Goal: Task Accomplishment & Management: Manage account settings

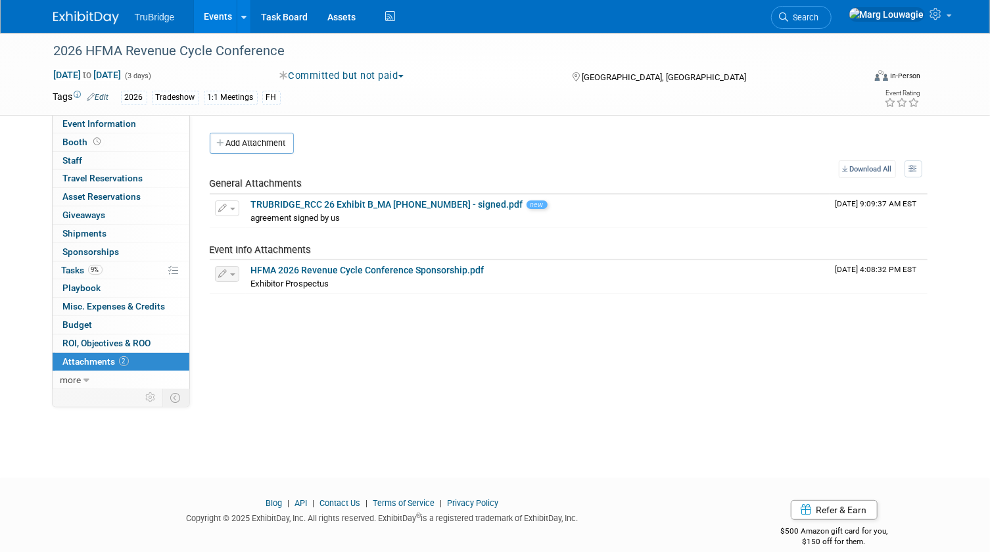
drag, startPoint x: 848, startPoint y: 10, endPoint x: 852, endPoint y: 17, distance: 8.2
click at [831, 10] on link "Search" at bounding box center [801, 17] width 60 height 23
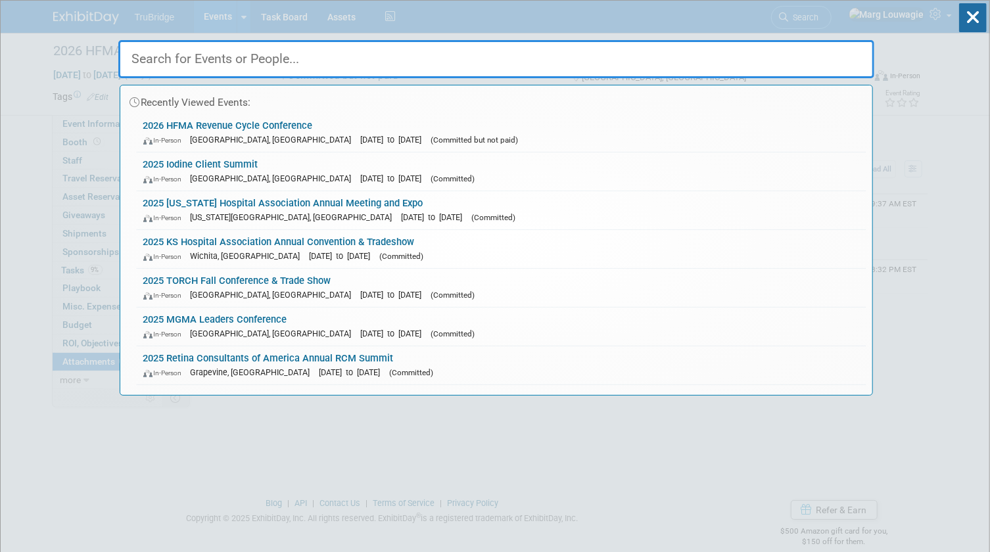
click at [853, 59] on input "text" at bounding box center [496, 59] width 756 height 38
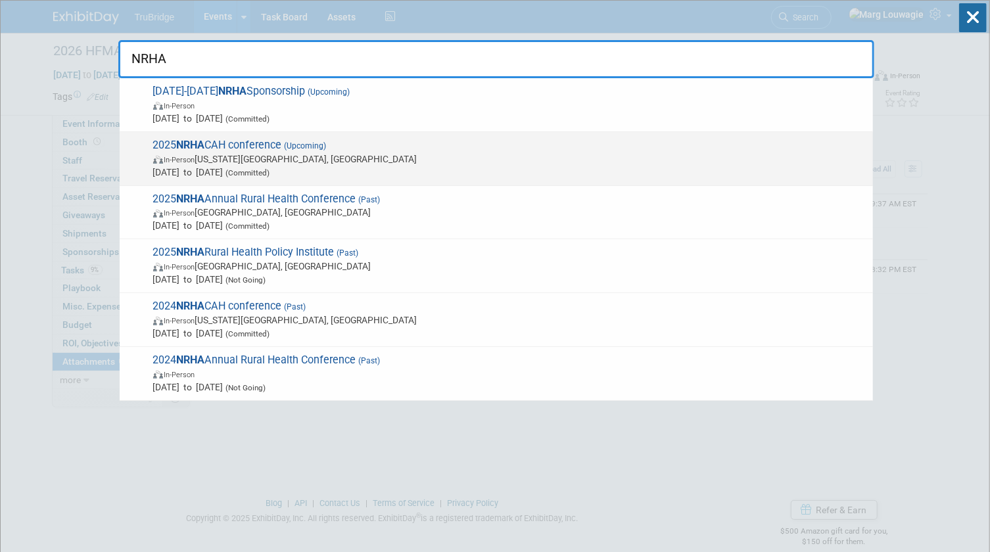
type input "NRHA"
click at [229, 147] on span "2025 NRHA CAH conference (Upcoming) In-Person Kansas City, MO Sep 24, 2025 to S…" at bounding box center [507, 159] width 717 height 40
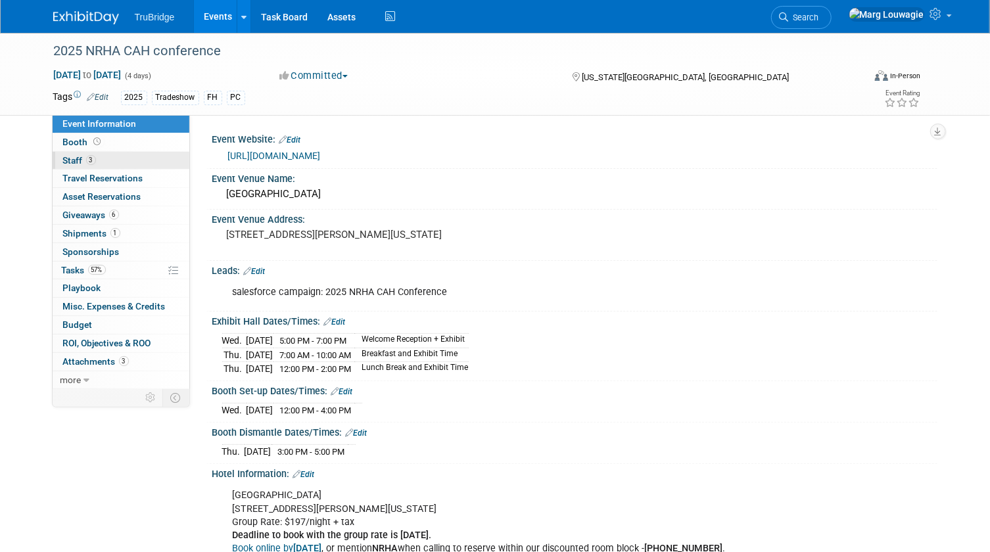
click at [142, 156] on link "3 Staff 3" at bounding box center [121, 161] width 137 height 18
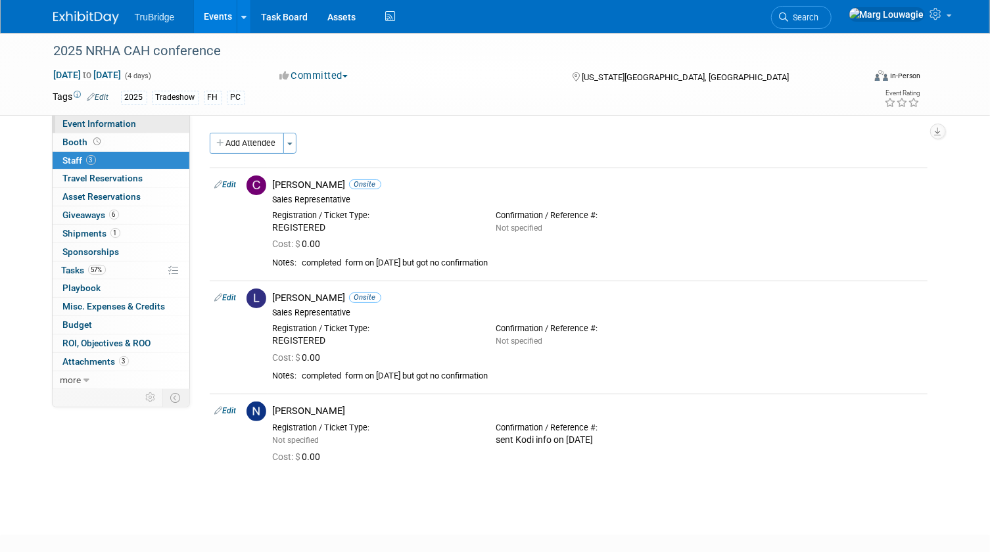
click at [163, 124] on link "Event Information" at bounding box center [121, 124] width 137 height 18
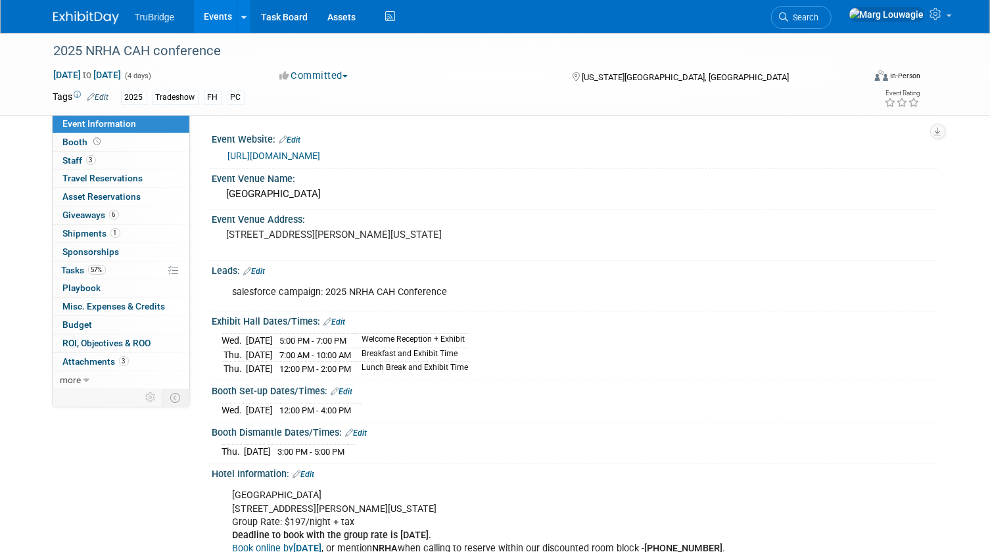
click at [375, 289] on div "salesforce campaign: 2025 NRHA CAH Conference" at bounding box center [509, 292] width 573 height 26
click at [264, 270] on link "Edit" at bounding box center [255, 271] width 22 height 9
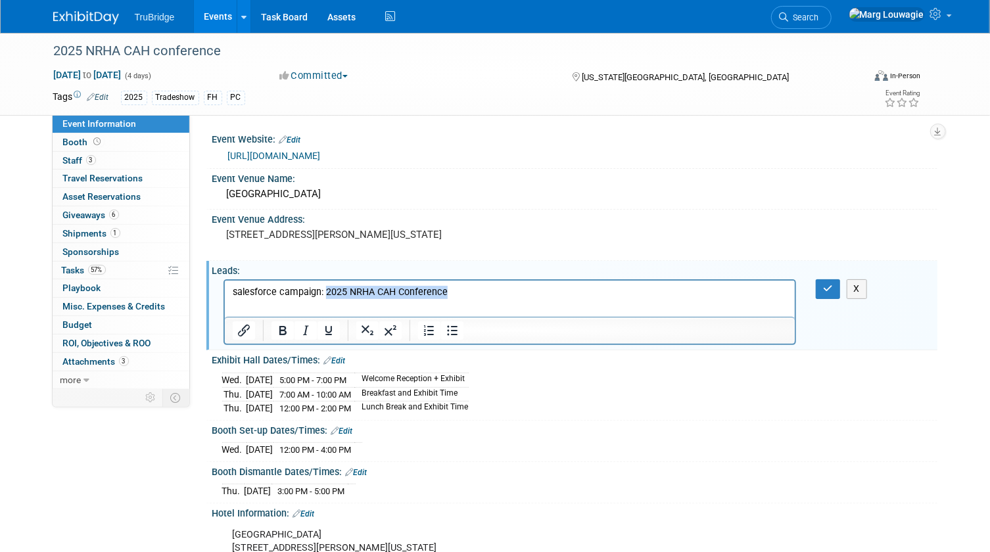
drag, startPoint x: 325, startPoint y: 292, endPoint x: 457, endPoint y: 294, distance: 132.1
click at [457, 294] on p "salesforce campaign: 2025 NRHA CAH Conference" at bounding box center [509, 292] width 555 height 13
click at [827, 287] on icon "button" at bounding box center [828, 288] width 10 height 9
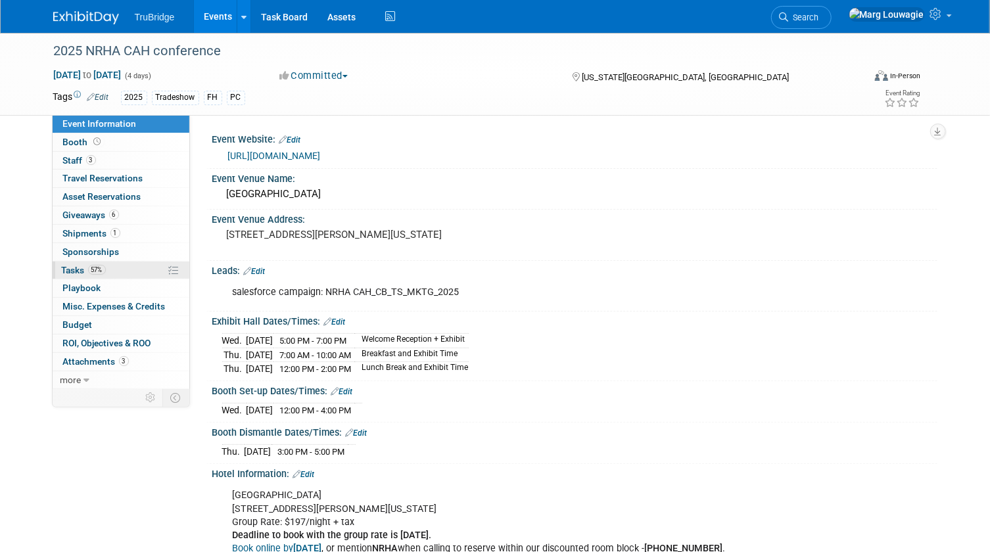
click at [66, 263] on link "57% Tasks 57%" at bounding box center [121, 271] width 137 height 18
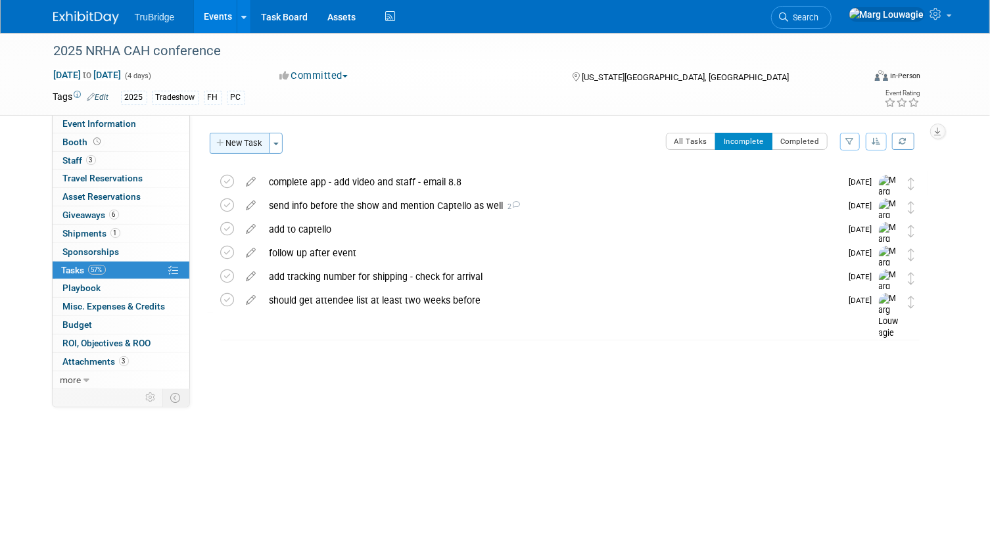
click at [243, 139] on button "New Task" at bounding box center [240, 143] width 60 height 21
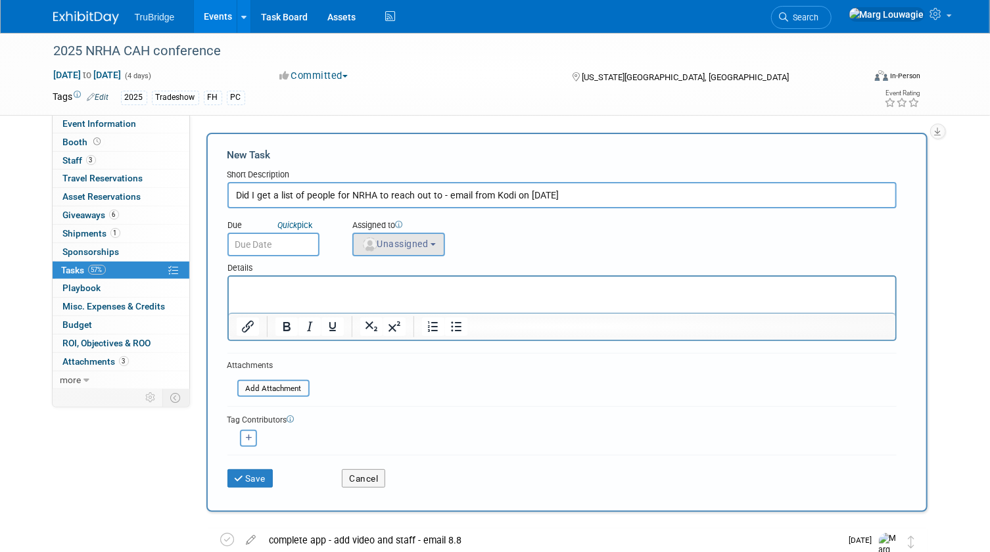
type input "Did I get a list of people for NRHA to reach out to - email from Kodi on 9.3.25"
click at [388, 250] on button "Unassigned" at bounding box center [398, 245] width 93 height 24
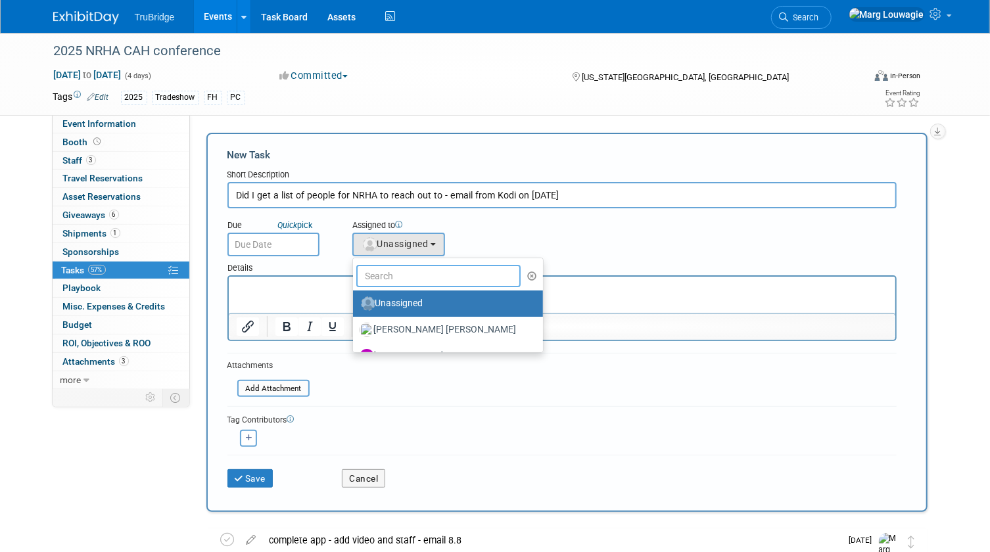
click at [392, 276] on input "text" at bounding box center [438, 276] width 165 height 22
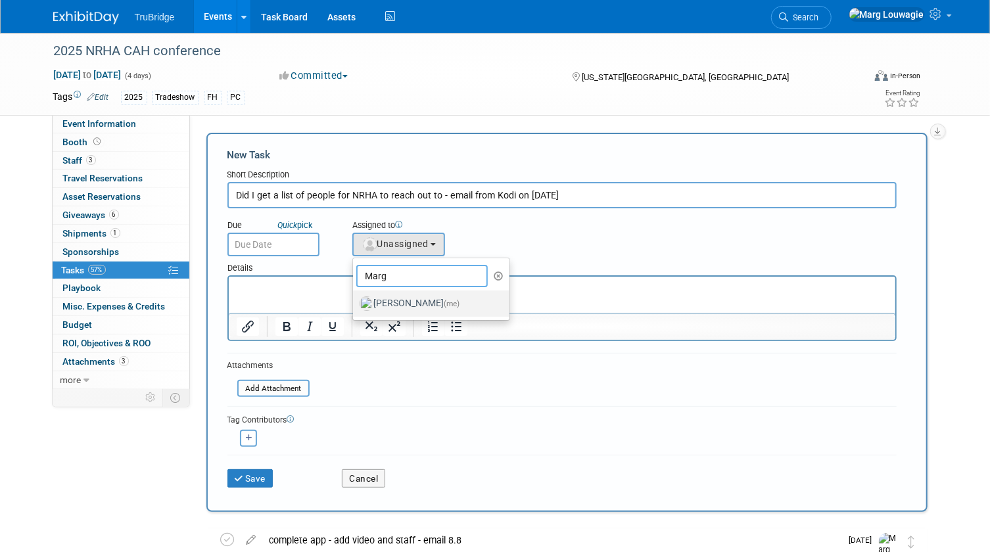
type input "Marg"
drag, startPoint x: 404, startPoint y: 299, endPoint x: 166, endPoint y: 0, distance: 381.7
click at [404, 299] on label "Marg Louwagie (me)" at bounding box center [427, 303] width 137 height 21
click at [355, 299] on input "Marg Louwagie (me)" at bounding box center [350, 302] width 9 height 9
select select "0abee163-1570-438d-a0ea-e9129f2ffbd7"
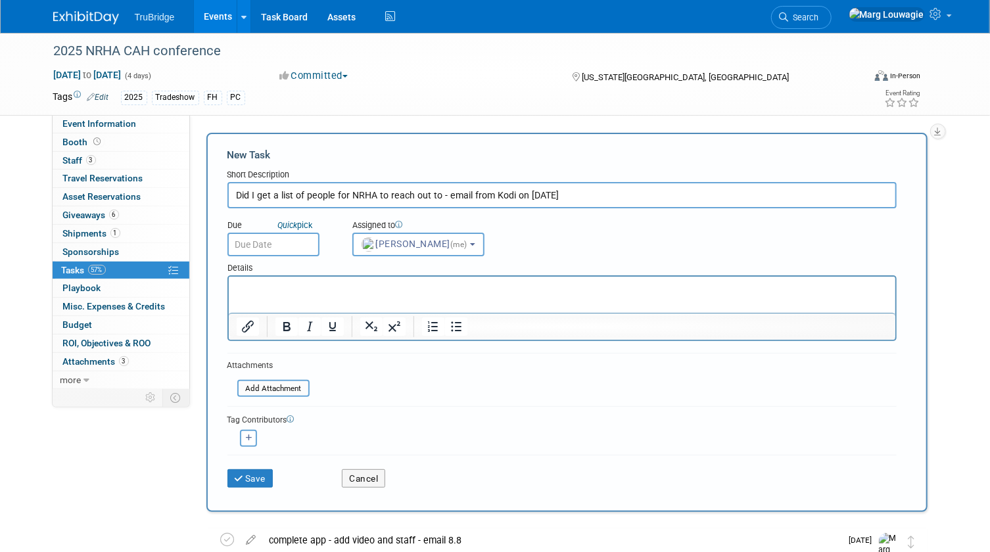
click at [293, 279] on html at bounding box center [561, 285] width 666 height 18
click at [289, 249] on input "text" at bounding box center [273, 245] width 92 height 24
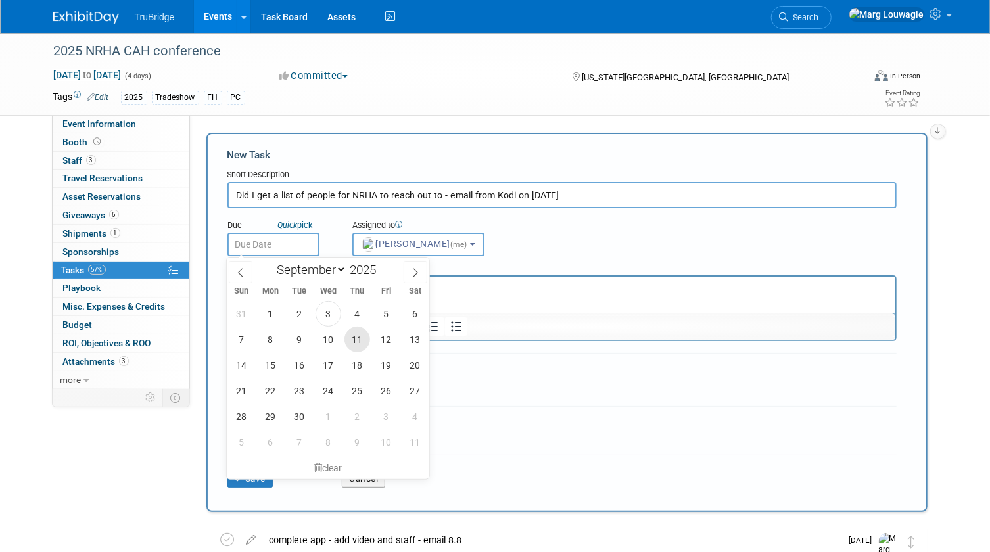
click at [361, 340] on span "11" at bounding box center [357, 340] width 26 height 26
type input "Sep 11, 2025"
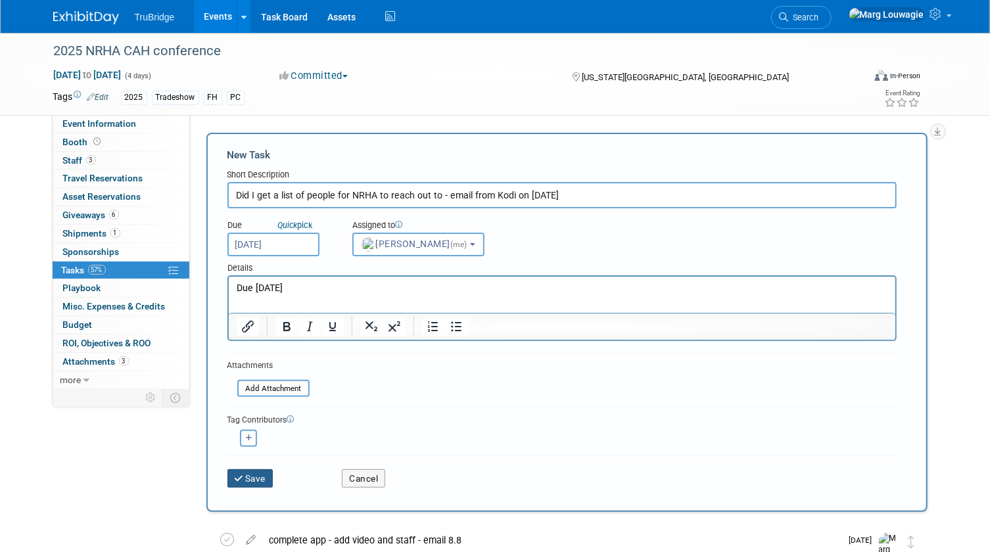
click at [264, 475] on button "Save" at bounding box center [250, 478] width 46 height 18
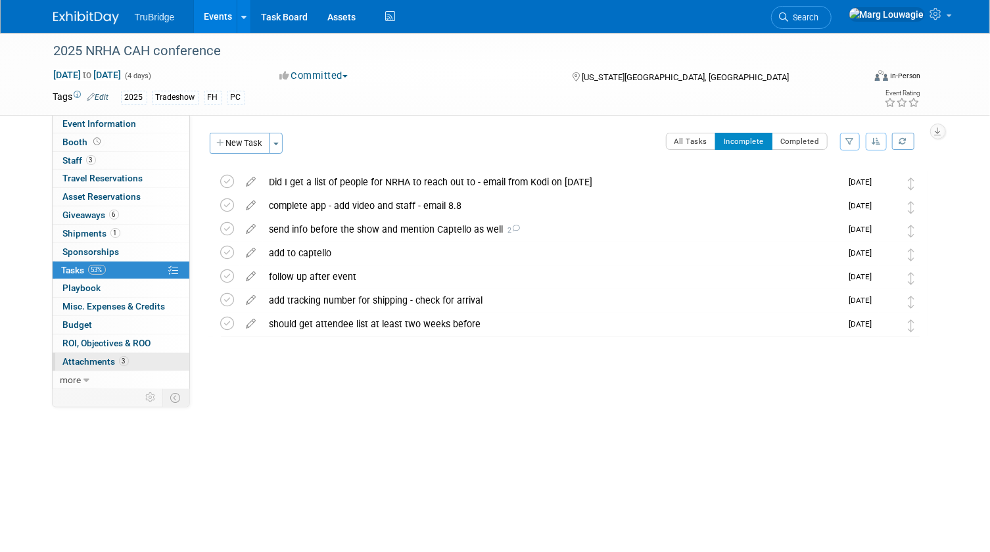
click at [87, 358] on span "Attachments 3" at bounding box center [96, 361] width 66 height 11
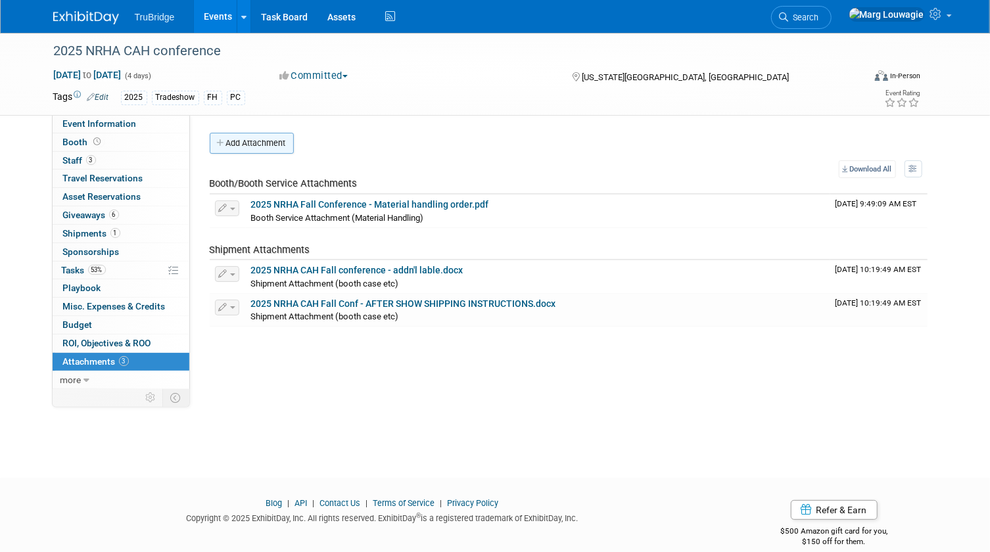
click at [261, 140] on button "Add Attachment" at bounding box center [252, 143] width 84 height 21
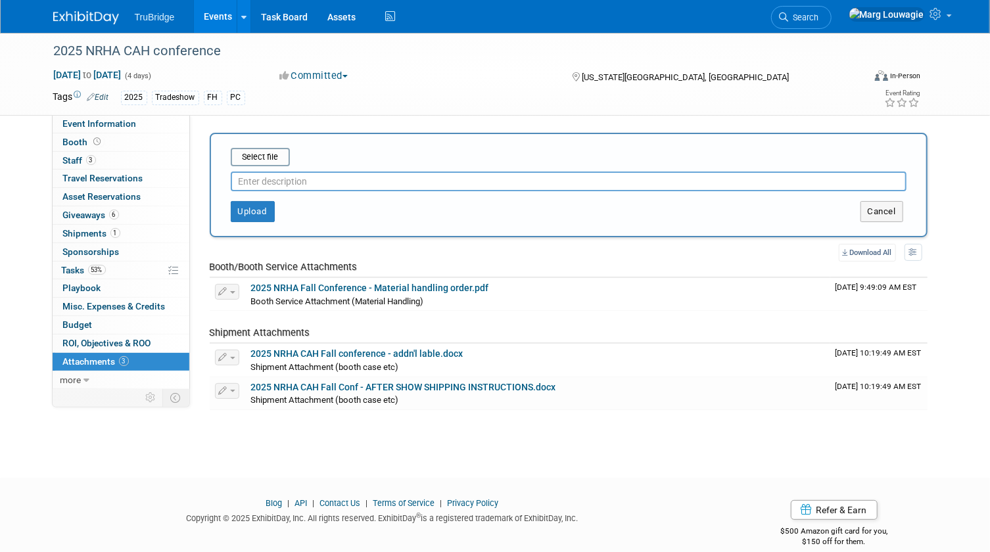
click at [323, 181] on input "text" at bounding box center [569, 182] width 676 height 20
type input "pre-attendee list - 9.3"
click at [255, 157] on input "file" at bounding box center [210, 157] width 156 height 16
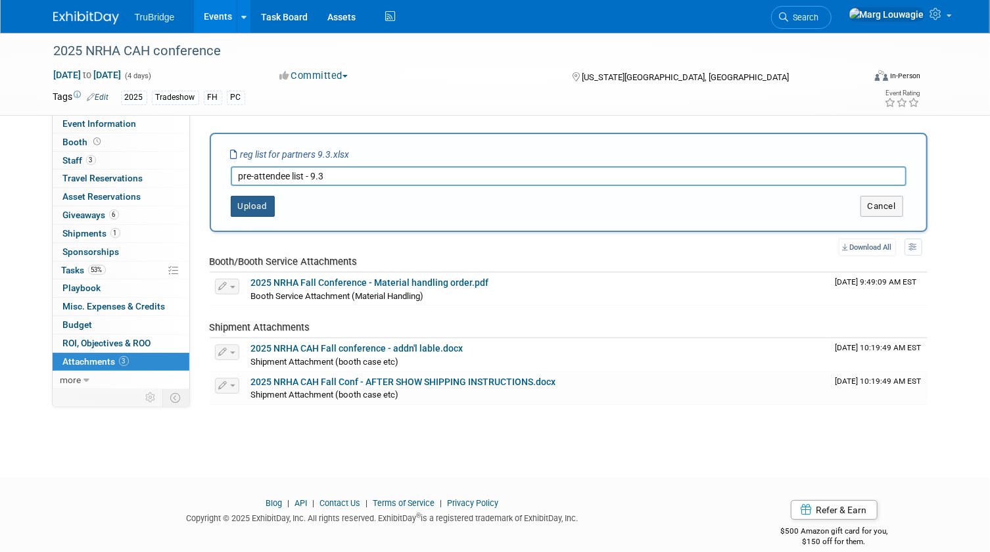
click at [260, 204] on button "Upload" at bounding box center [253, 206] width 44 height 21
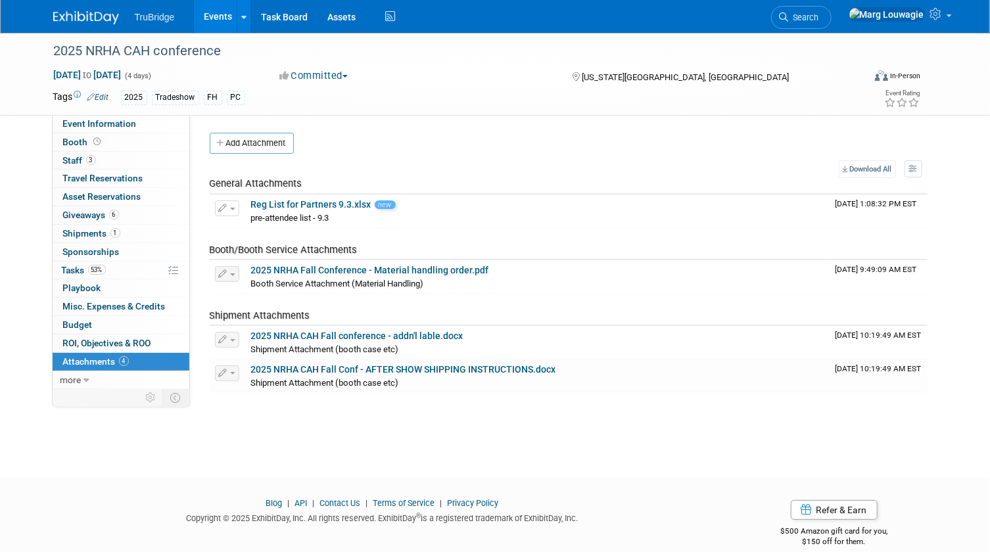
drag, startPoint x: 143, startPoint y: 124, endPoint x: 189, endPoint y: 125, distance: 46.7
click at [143, 124] on link "Event Information" at bounding box center [121, 124] width 137 height 18
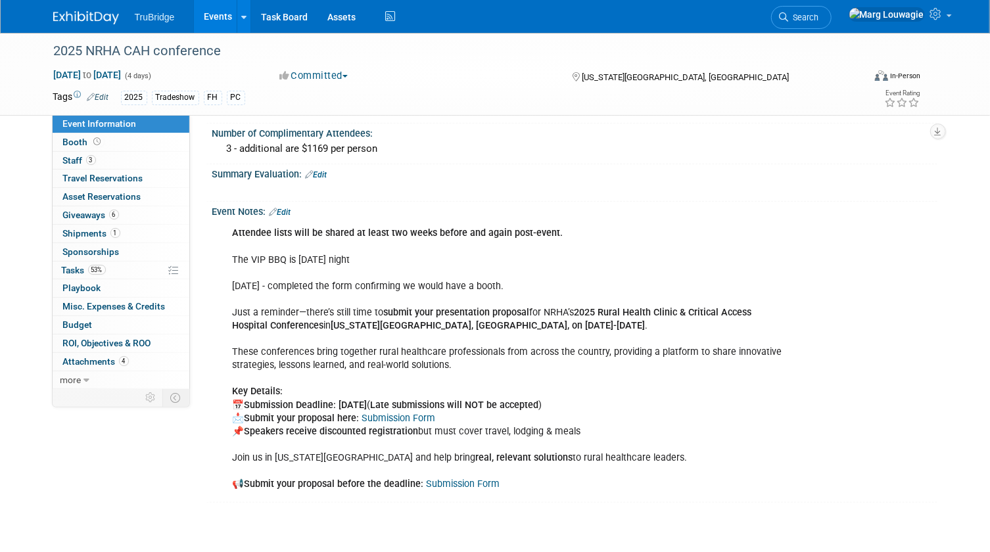
scroll to position [597, 0]
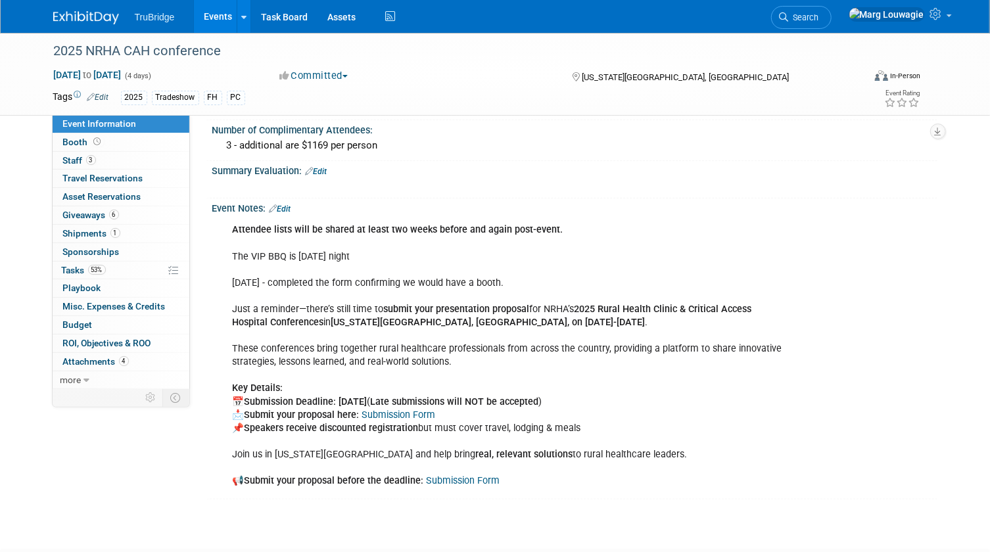
click at [289, 204] on link "Edit" at bounding box center [280, 208] width 22 height 9
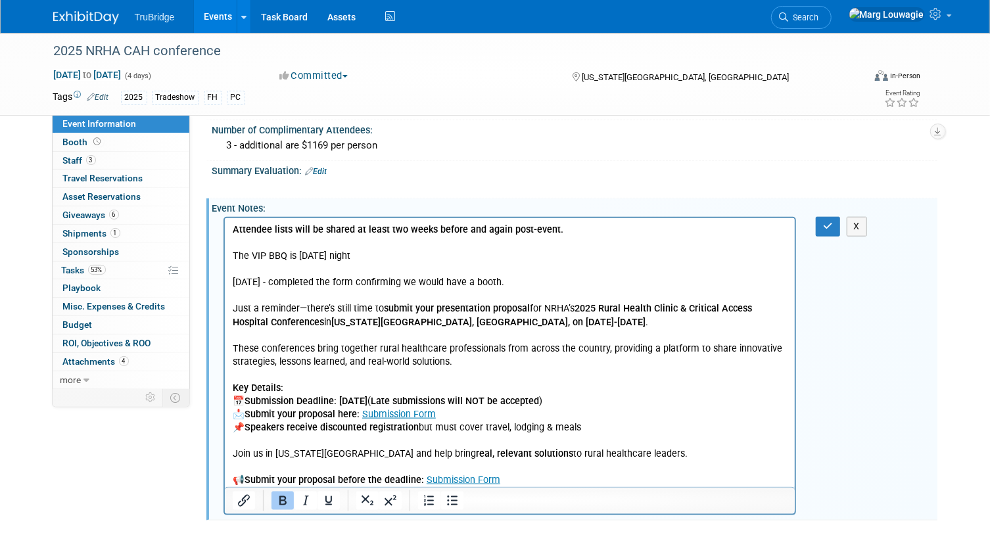
scroll to position [0, 0]
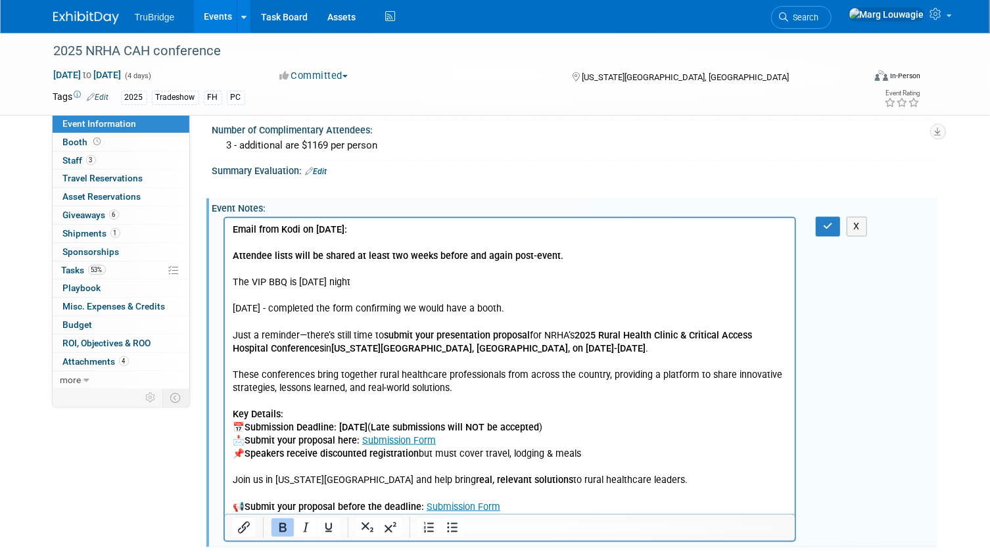
drag, startPoint x: 230, startPoint y: 262, endPoint x: 240, endPoint y: 261, distance: 9.9
click at [230, 262] on html "Email from Kodi on 9.3.25: Attendee lists will be shared at least two weeks bef…" at bounding box center [509, 366] width 570 height 296
click at [559, 254] on p "Attendee lists will be shared at least two weeks before and again post-event. T…" at bounding box center [509, 382] width 555 height 264
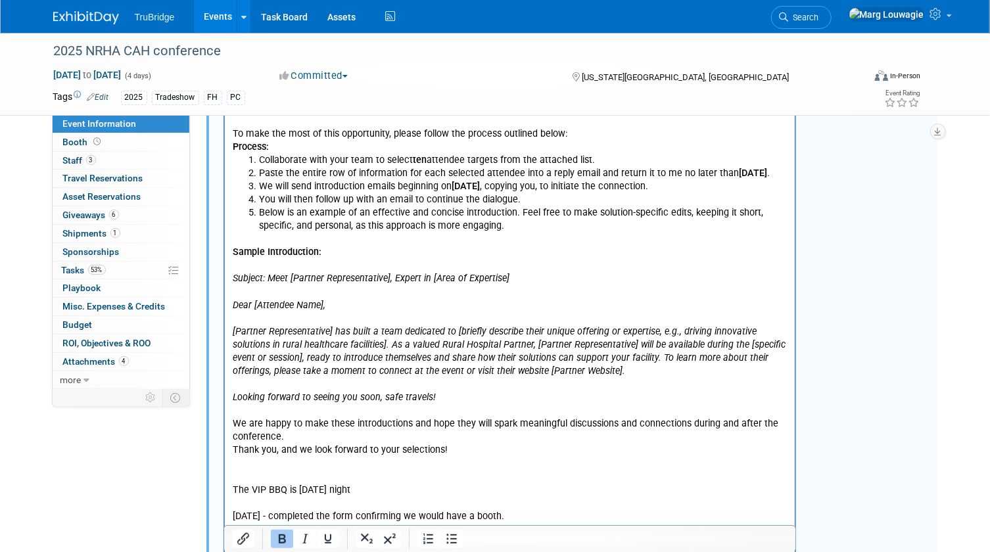
scroll to position [846, 0]
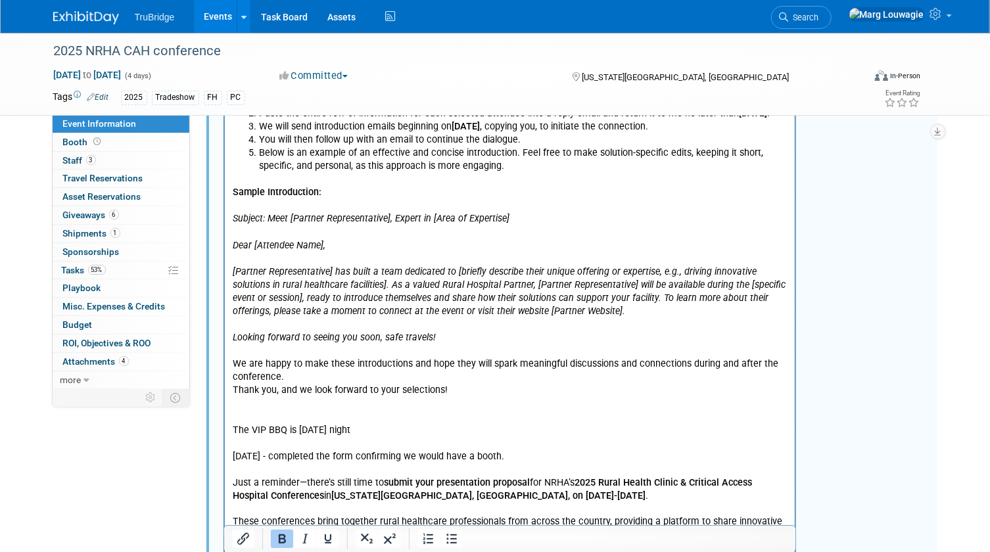
click at [233, 421] on p "The VIP BBQ is Thursday night 6.2.25 - completed the form confirming we would h…" at bounding box center [509, 530] width 555 height 264
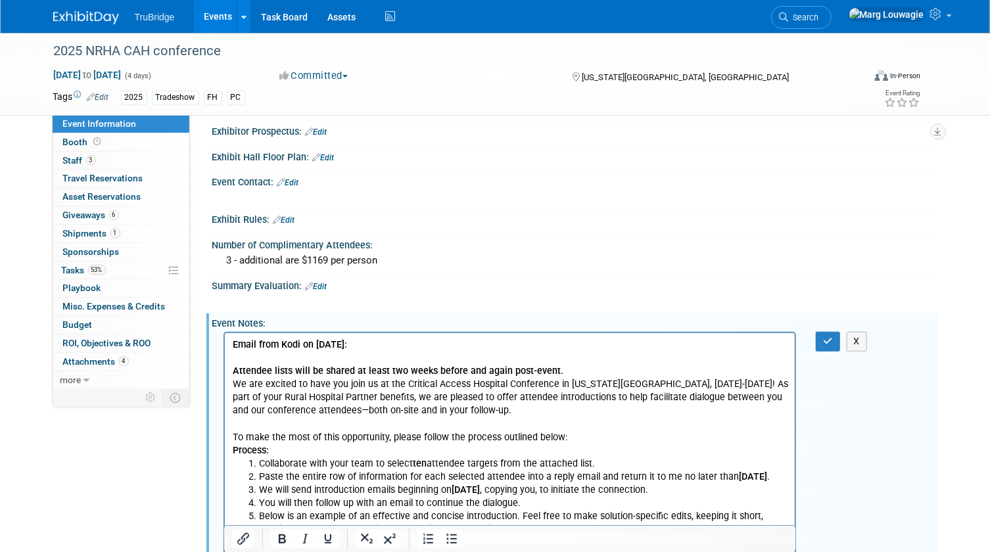
scroll to position [487, 0]
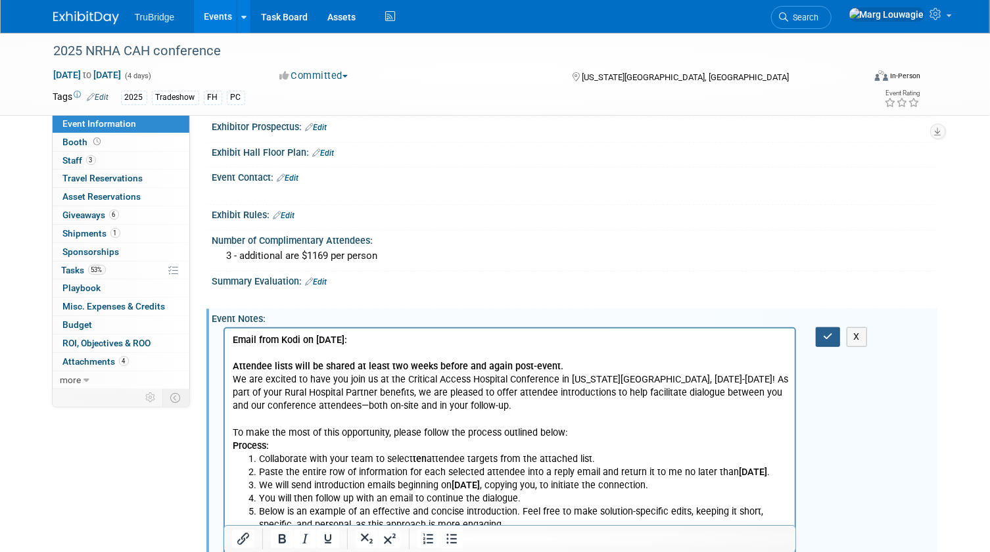
click at [823, 338] on button "button" at bounding box center [828, 336] width 24 height 19
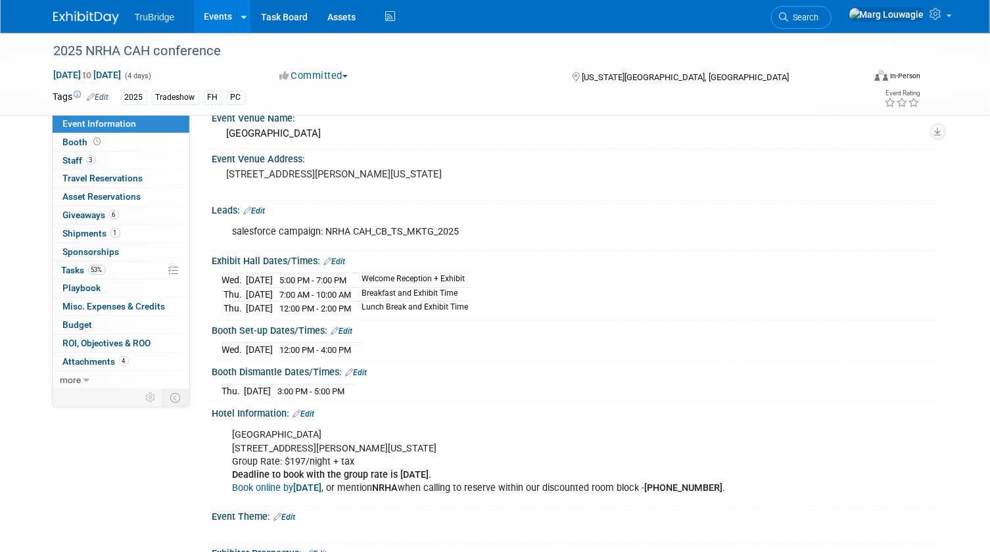
scroll to position [0, 0]
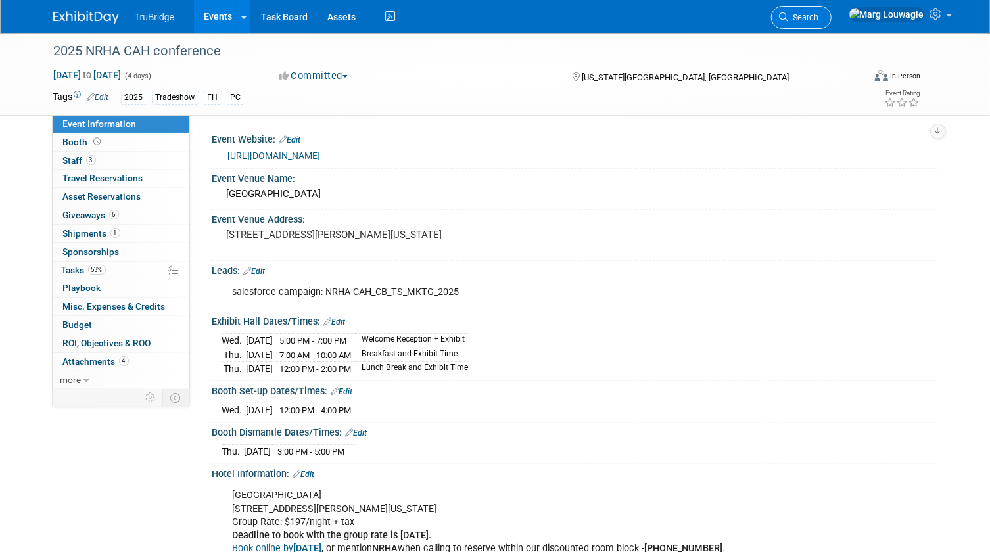
click at [819, 19] on span "Search" at bounding box center [804, 17] width 30 height 10
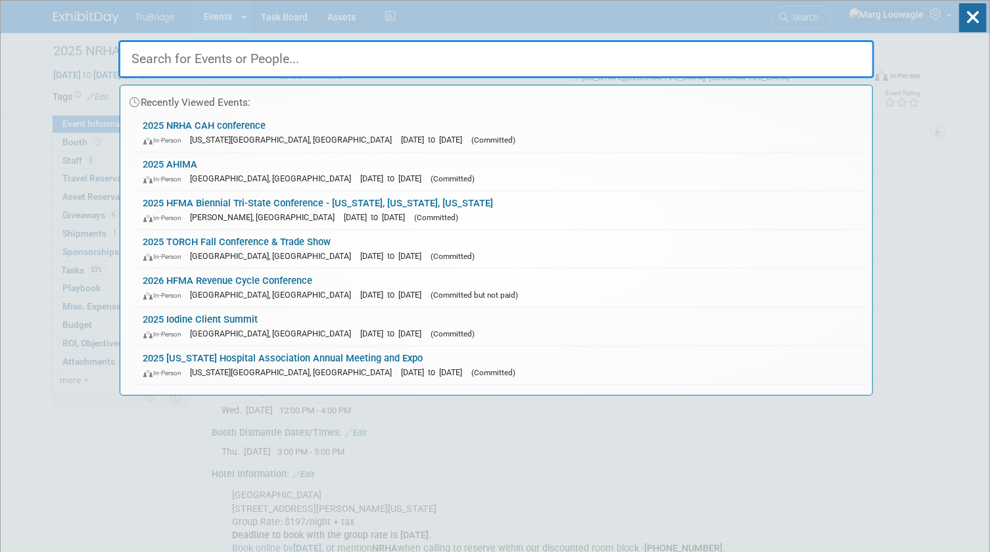
click at [811, 57] on input "text" at bounding box center [496, 59] width 756 height 38
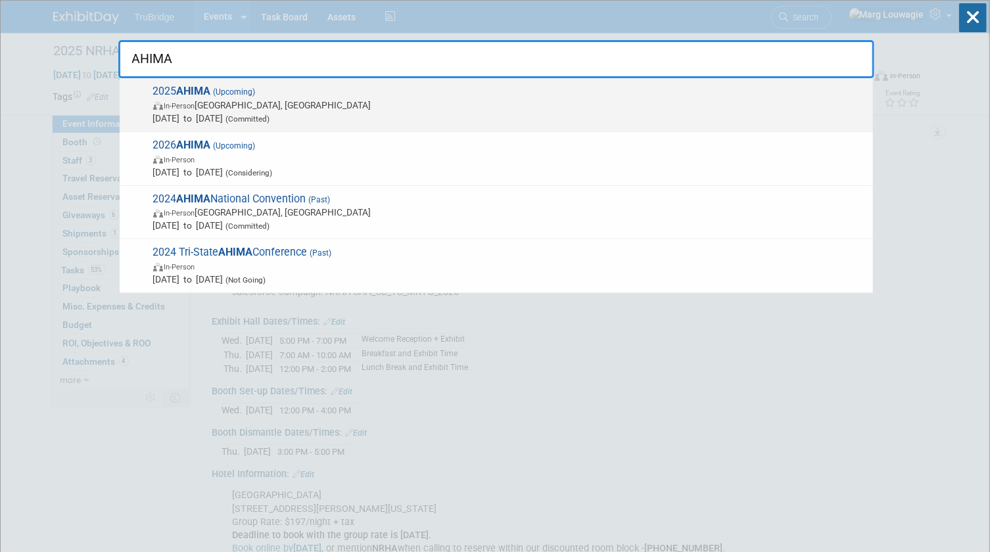
type input "AHIMA"
click at [172, 102] on span "In-Person" at bounding box center [179, 106] width 31 height 9
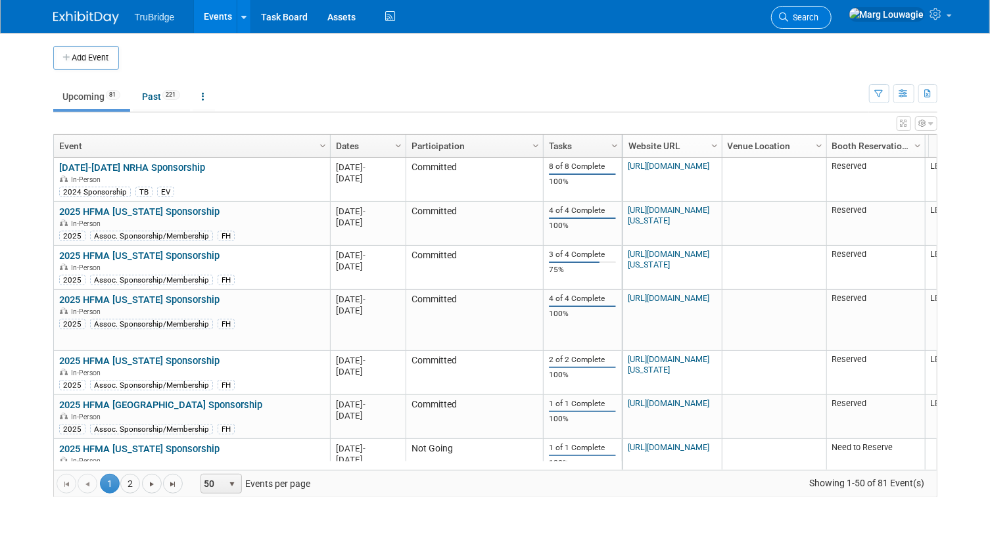
click at [819, 13] on span "Search" at bounding box center [804, 17] width 30 height 10
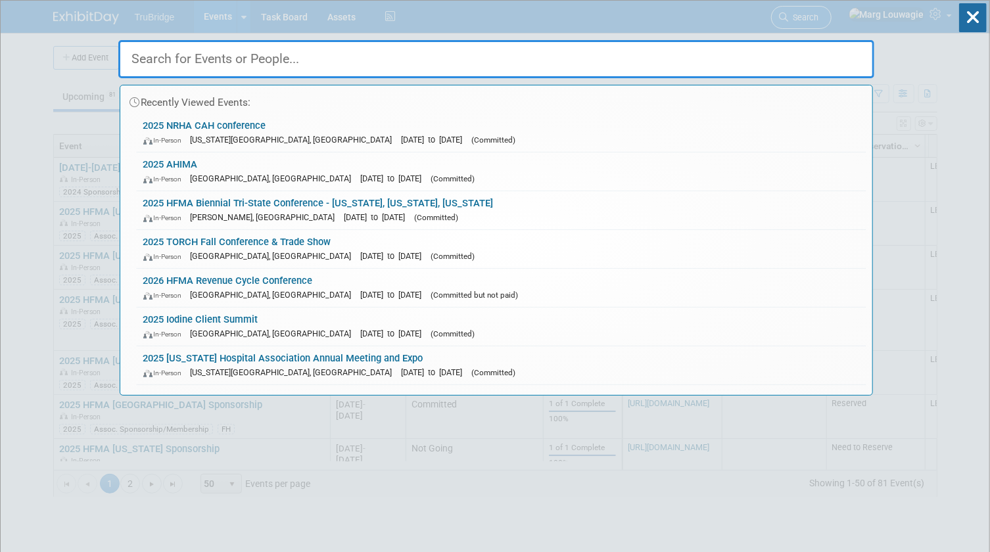
type input "H"
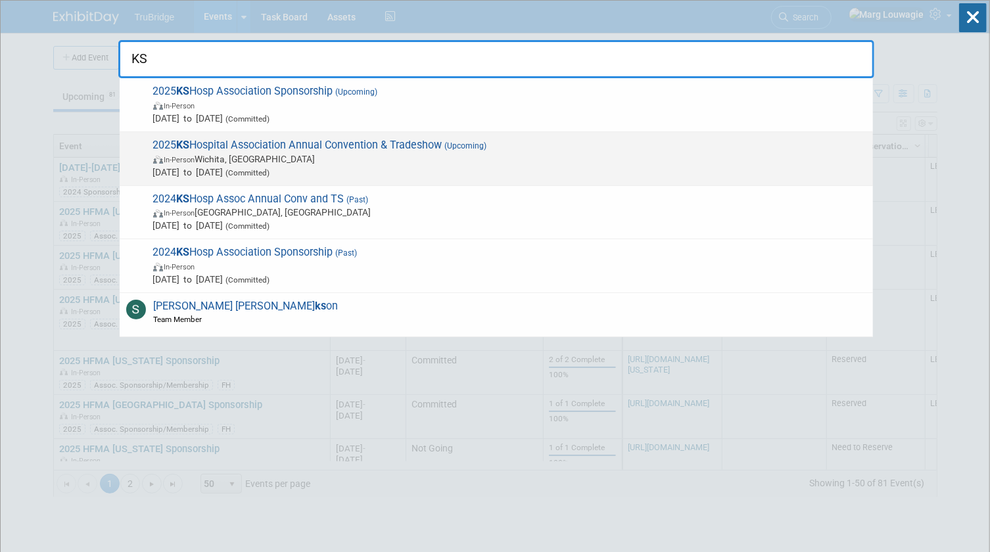
type input "KS"
click at [249, 161] on span "In-Person Wichita, KS" at bounding box center [509, 158] width 713 height 13
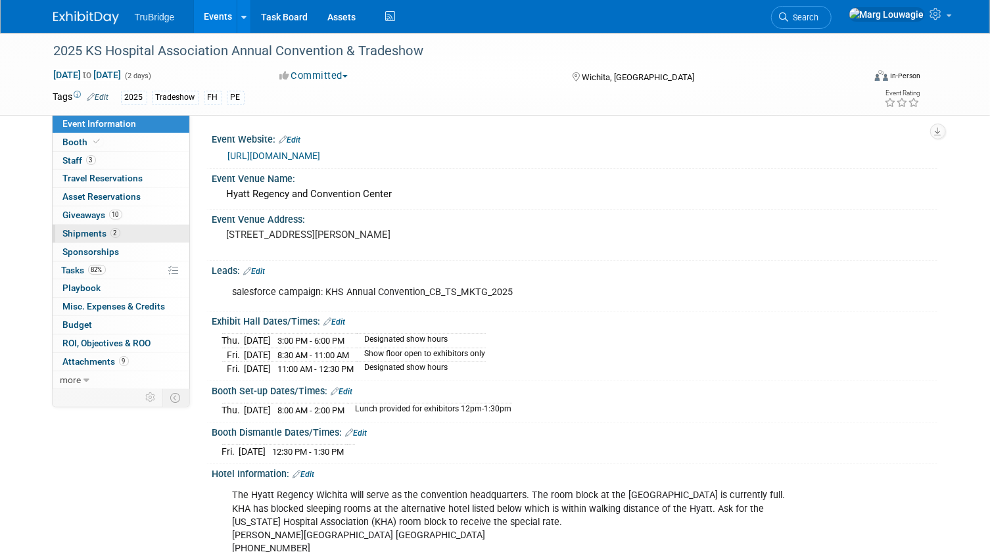
click at [85, 235] on span "Shipments 2" at bounding box center [91, 233] width 57 height 11
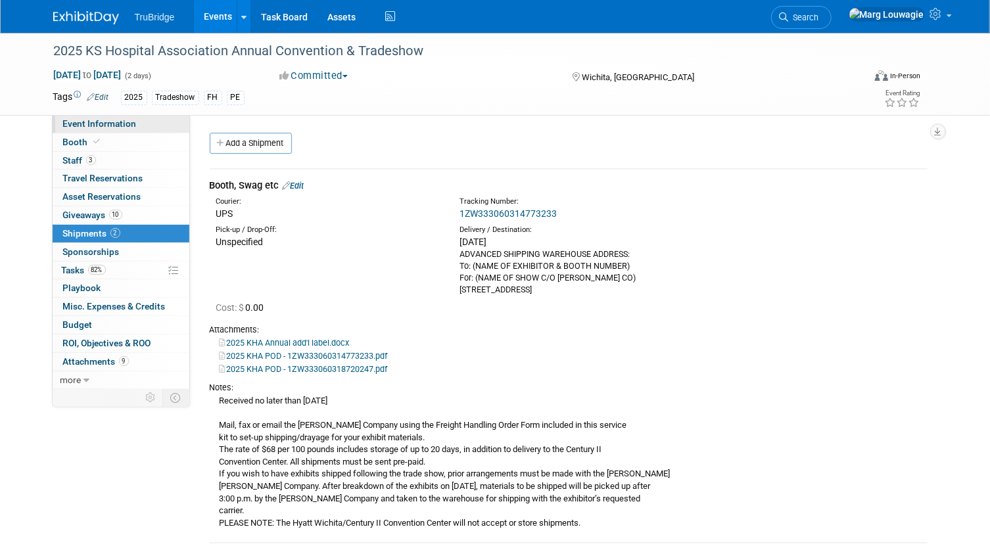
click at [116, 125] on span "Event Information" at bounding box center [100, 123] width 74 height 11
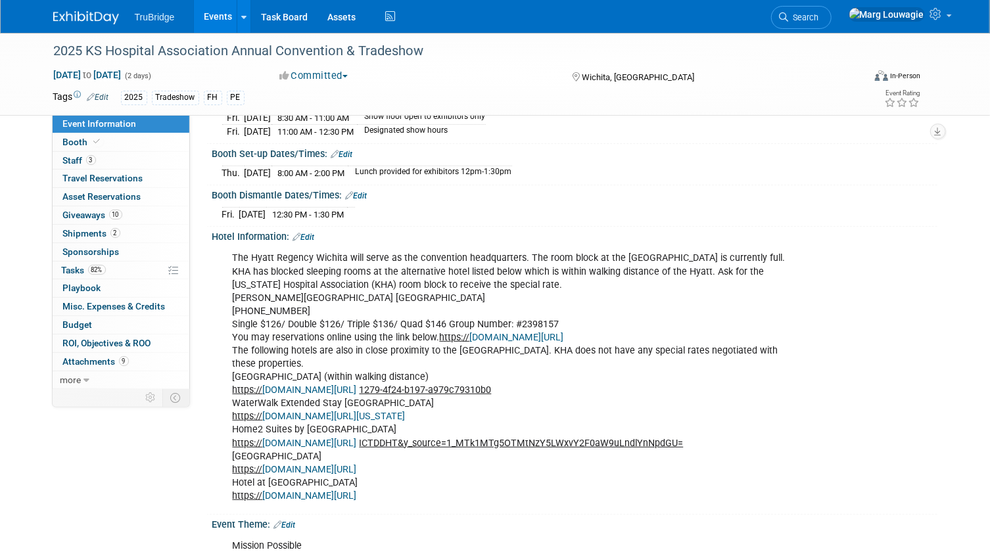
scroll to position [239, 0]
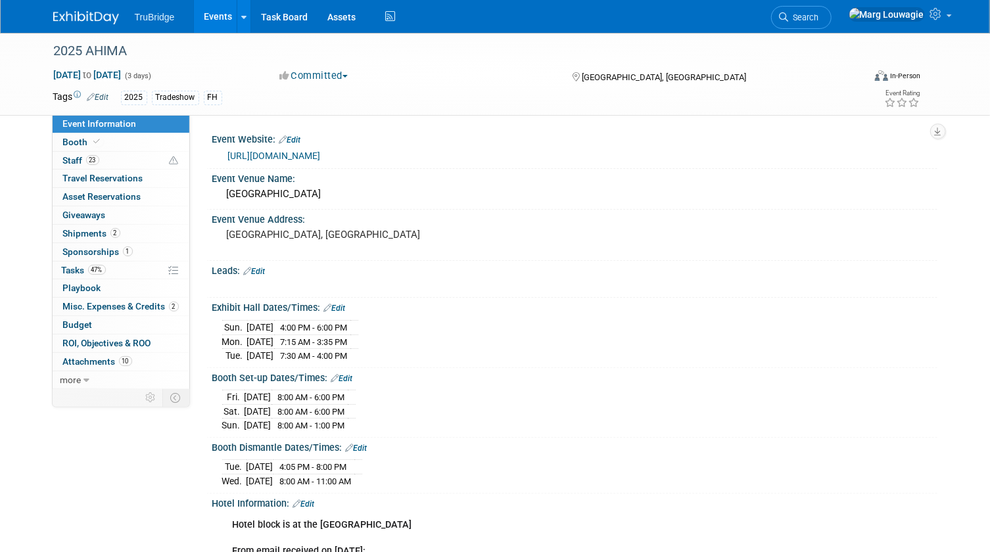
click at [264, 271] on link "Edit" at bounding box center [255, 271] width 22 height 9
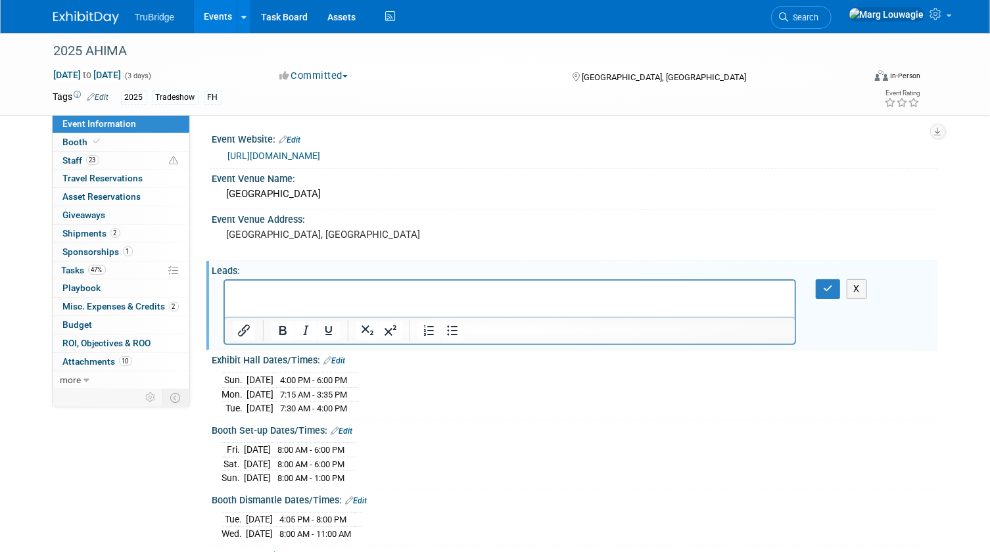
click at [251, 290] on p "Rich Text Area. Press ALT-0 for help." at bounding box center [509, 292] width 555 height 13
click at [832, 284] on icon "button" at bounding box center [828, 288] width 10 height 9
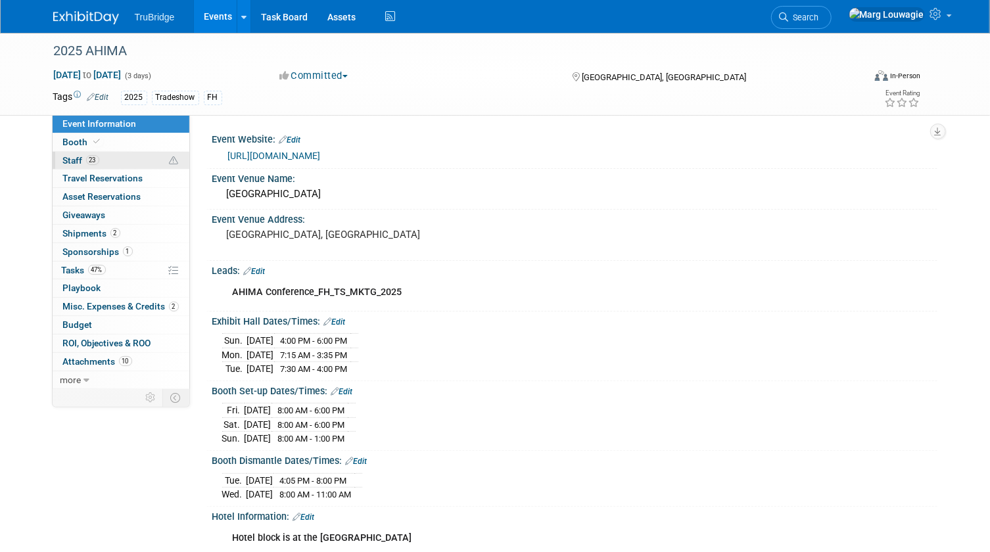
click at [130, 155] on link "23 Staff 23" at bounding box center [121, 161] width 137 height 18
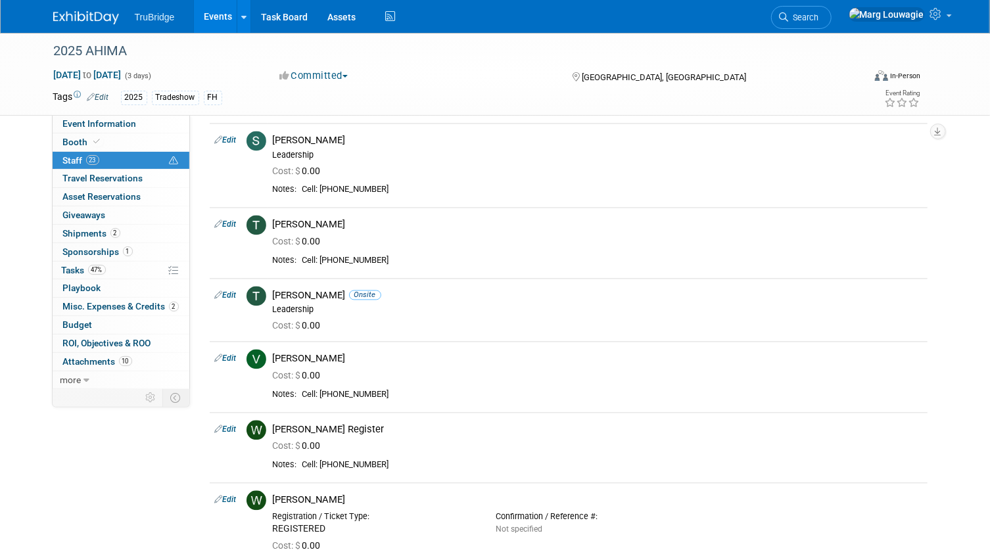
scroll to position [1498, 0]
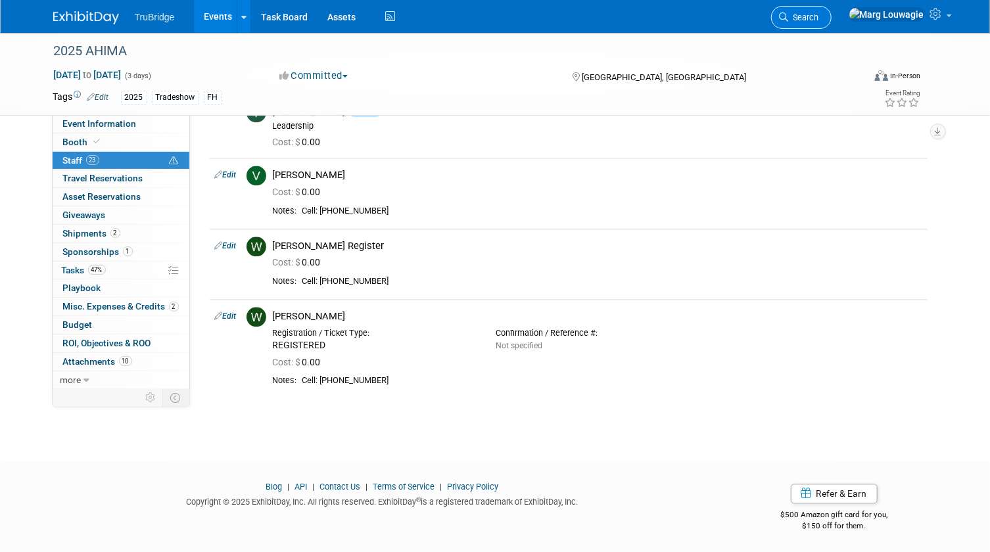
click at [819, 18] on span "Search" at bounding box center [804, 17] width 30 height 10
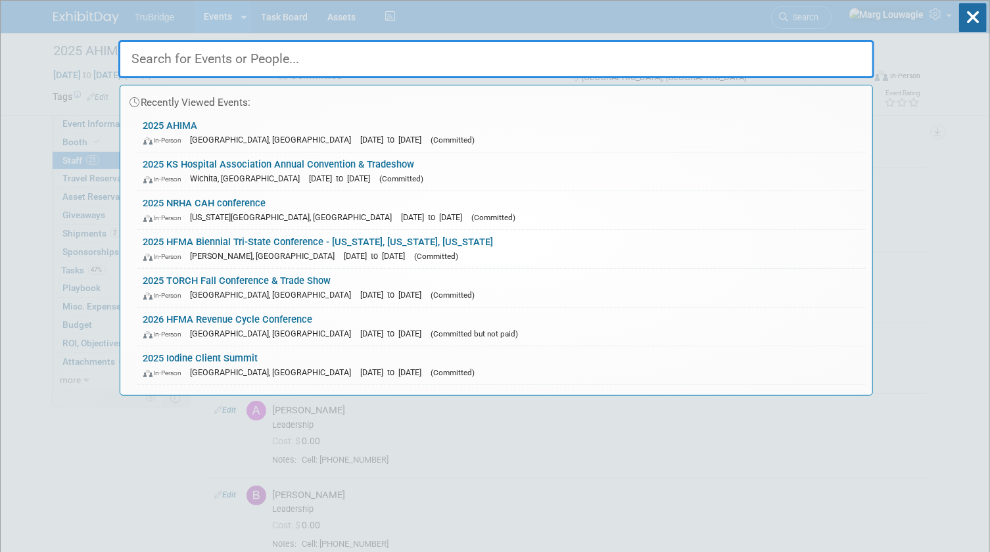
click at [823, 59] on input "text" at bounding box center [496, 59] width 756 height 38
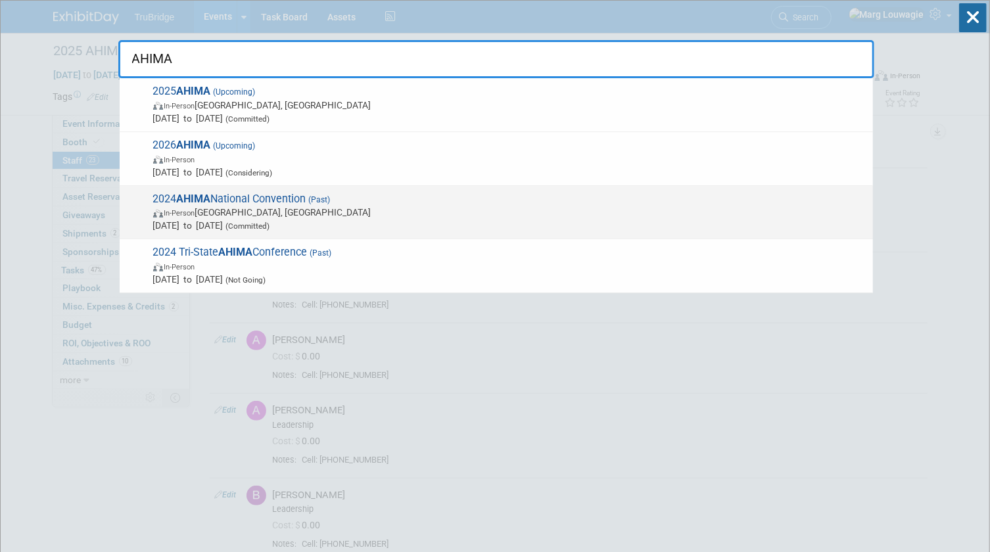
type input "AHIMA"
click at [390, 212] on span "In-Person Salt Lake City, UT" at bounding box center [509, 212] width 713 height 13
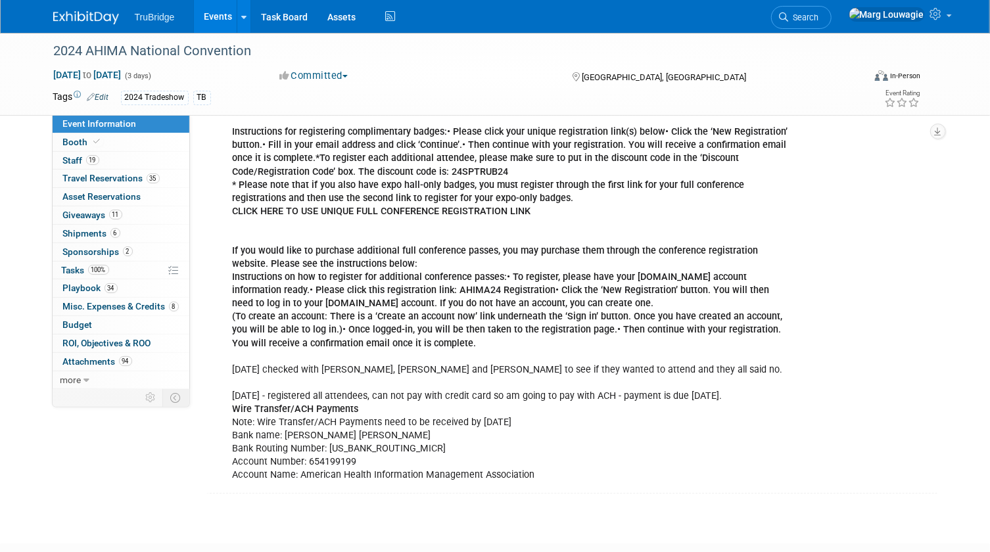
scroll to position [2330, 0]
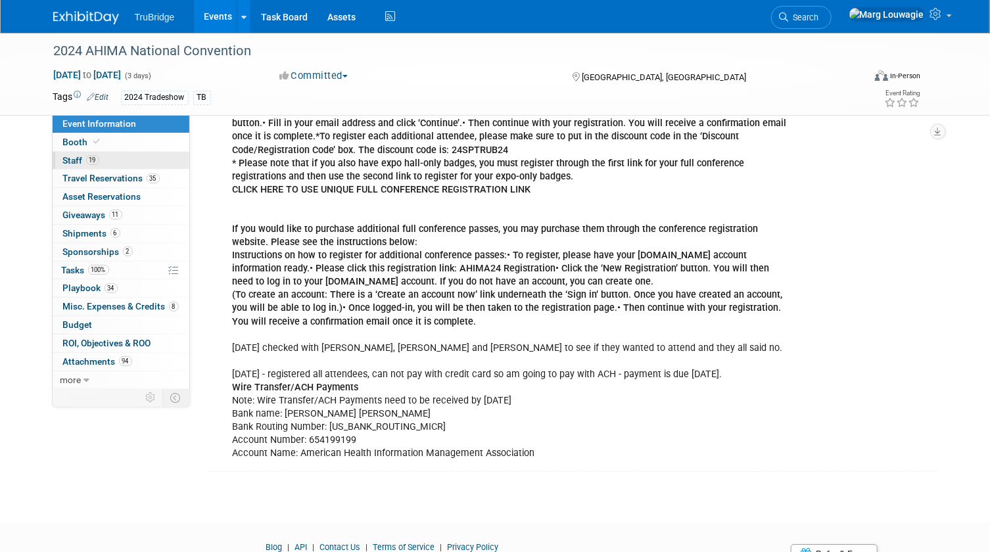
click at [118, 160] on link "19 Staff 19" at bounding box center [121, 161] width 137 height 18
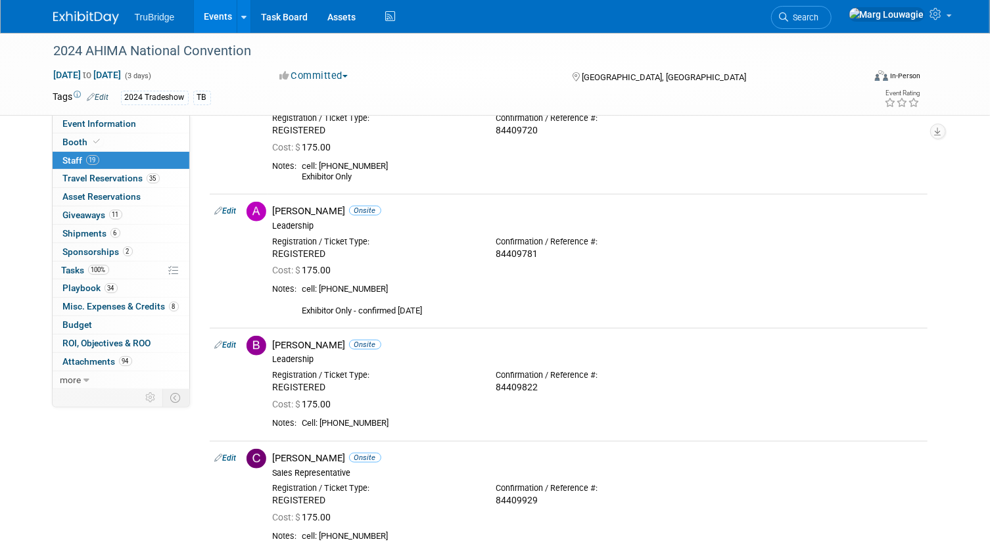
scroll to position [597, 0]
